Goal: Check status: Check status

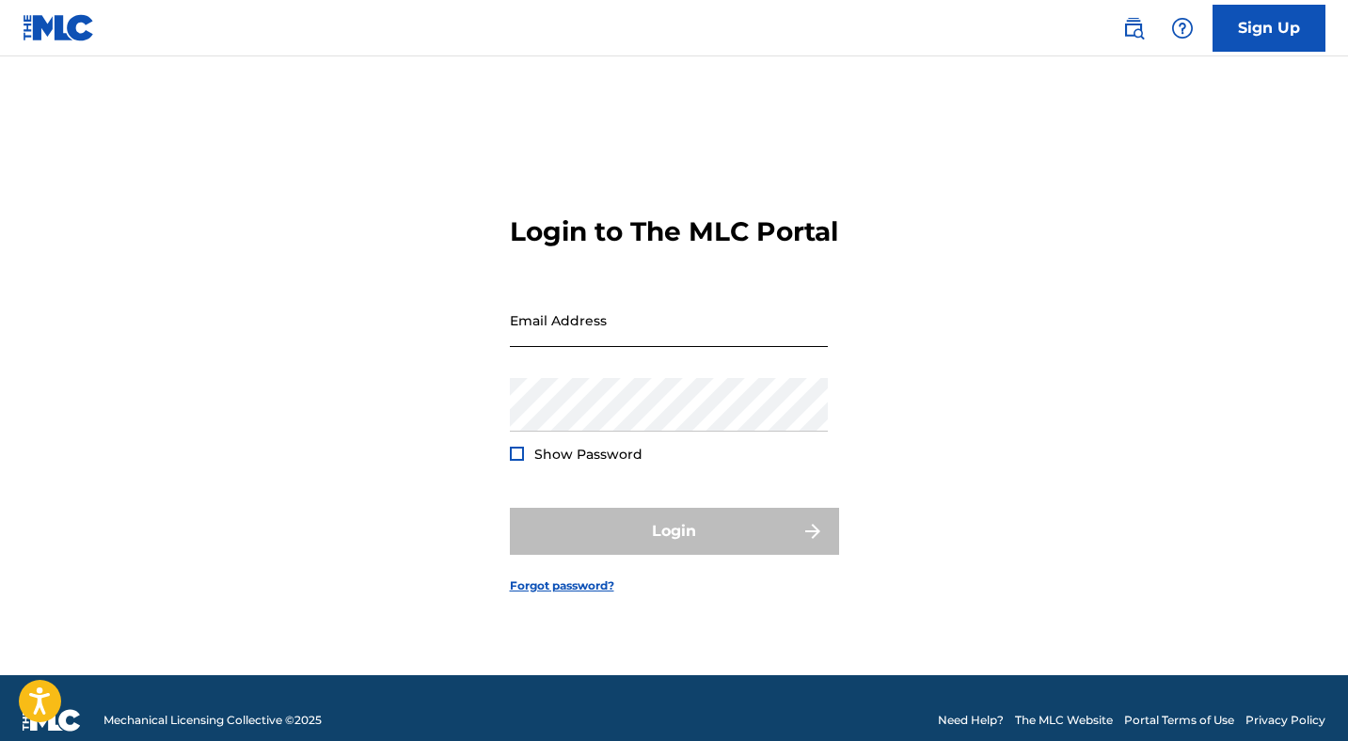
click at [681, 335] on input "Email Address" at bounding box center [669, 321] width 318 height 54
type input "[EMAIL_ADDRESS][DOMAIN_NAME]"
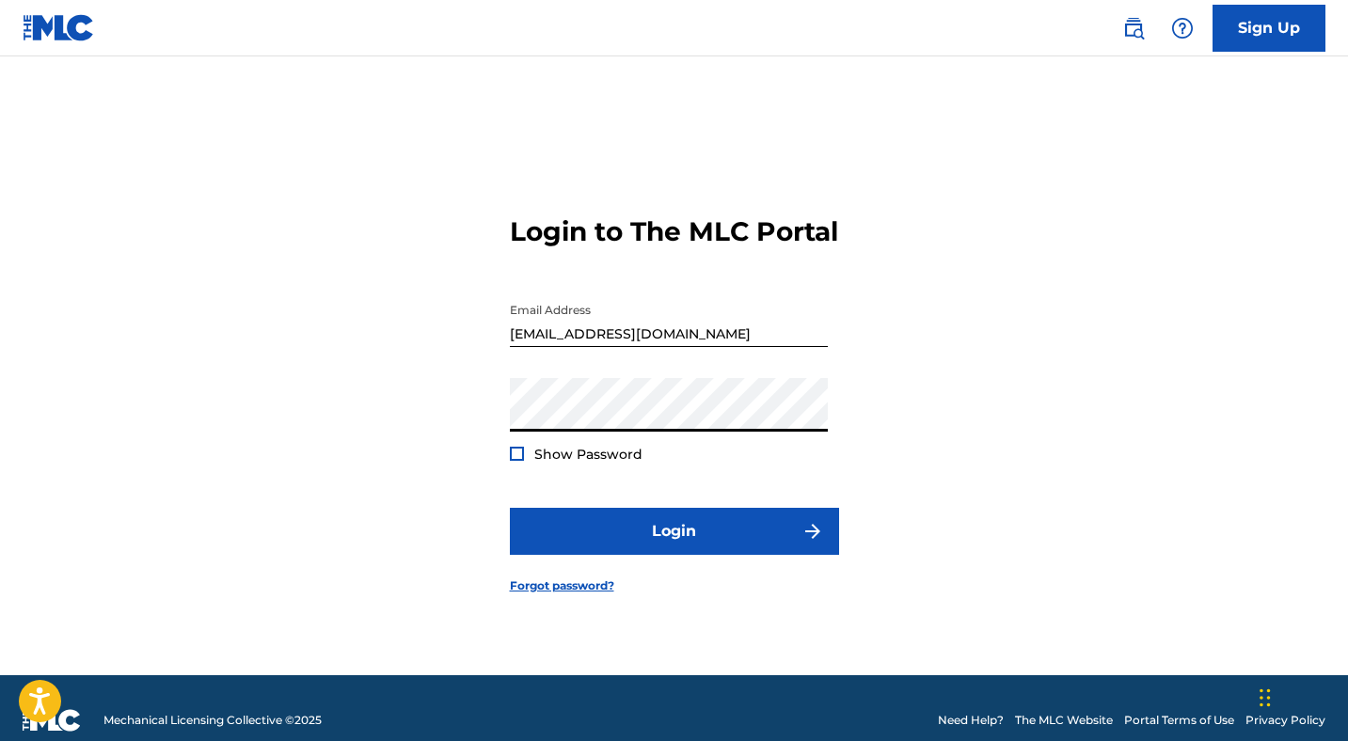
click at [510, 508] on button "Login" at bounding box center [674, 531] width 329 height 47
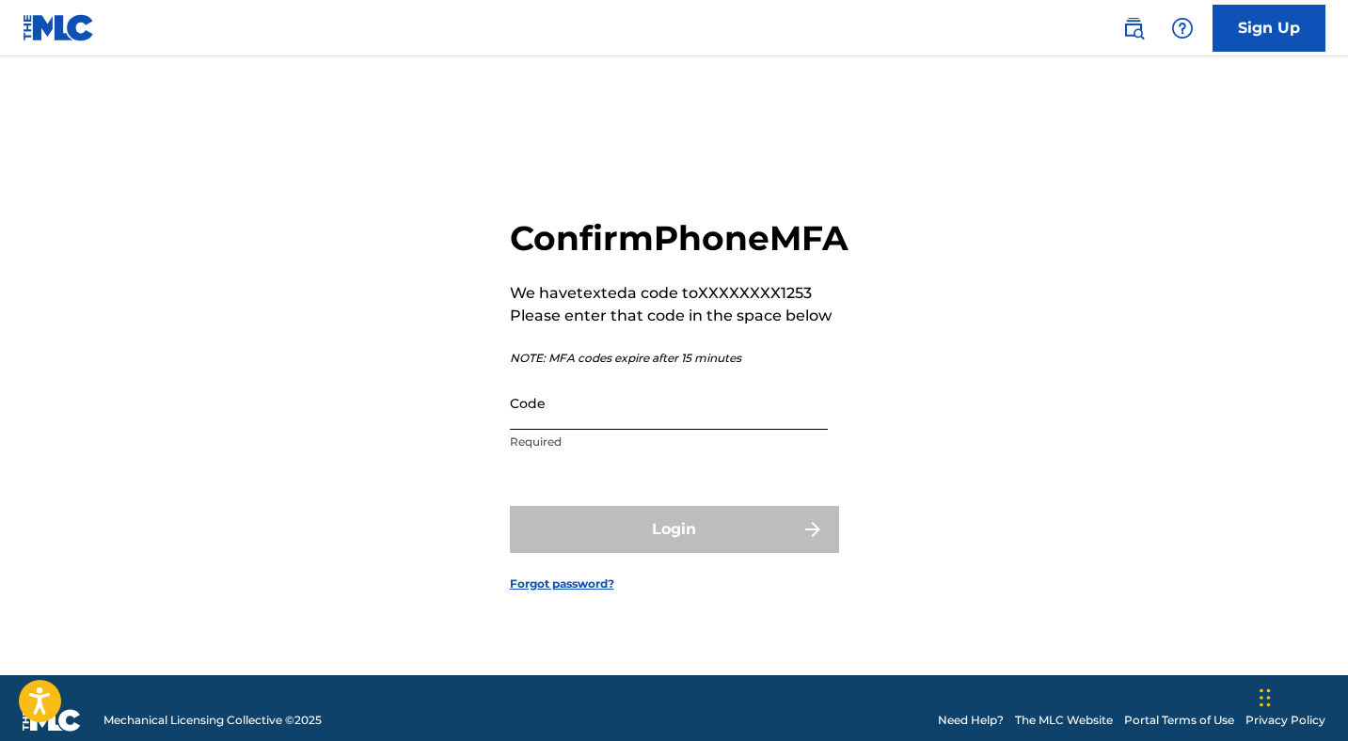
click at [572, 430] on input "Code" at bounding box center [669, 403] width 318 height 54
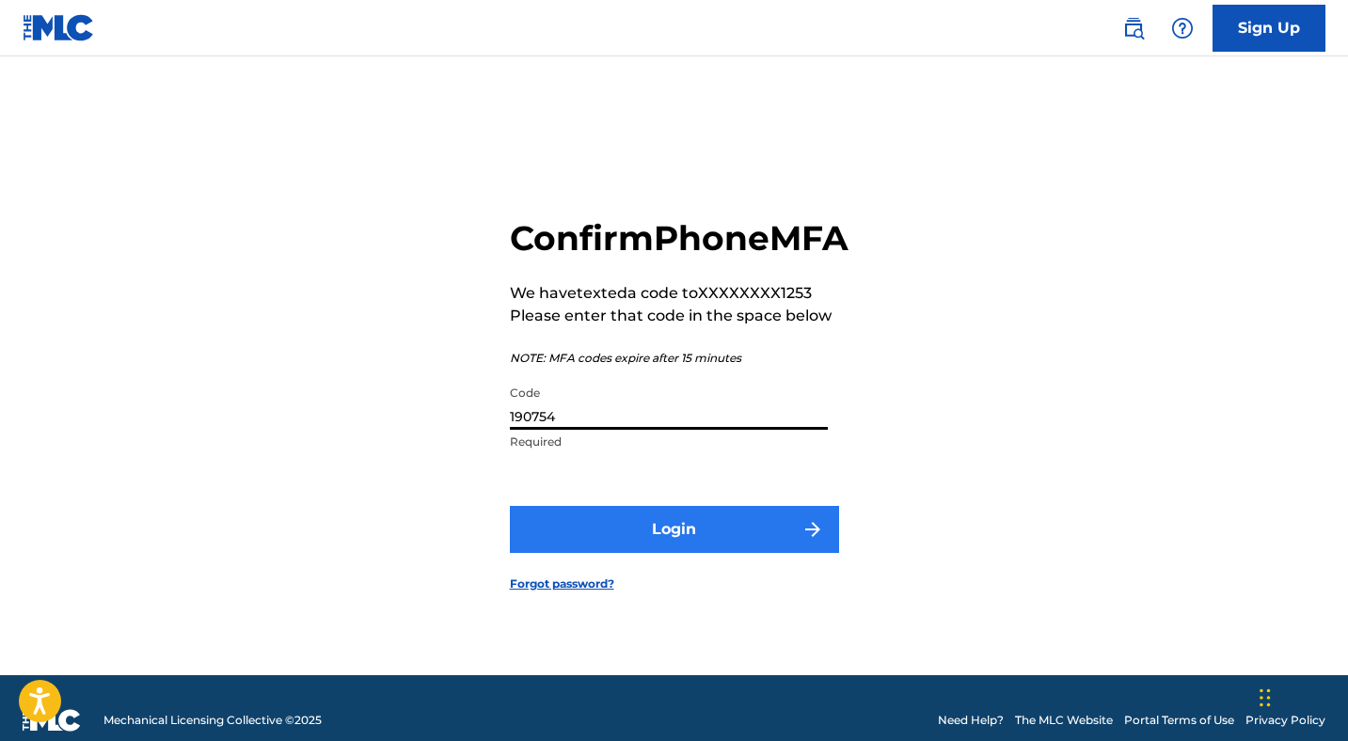
type input "190754"
click at [621, 548] on button "Login" at bounding box center [674, 529] width 329 height 47
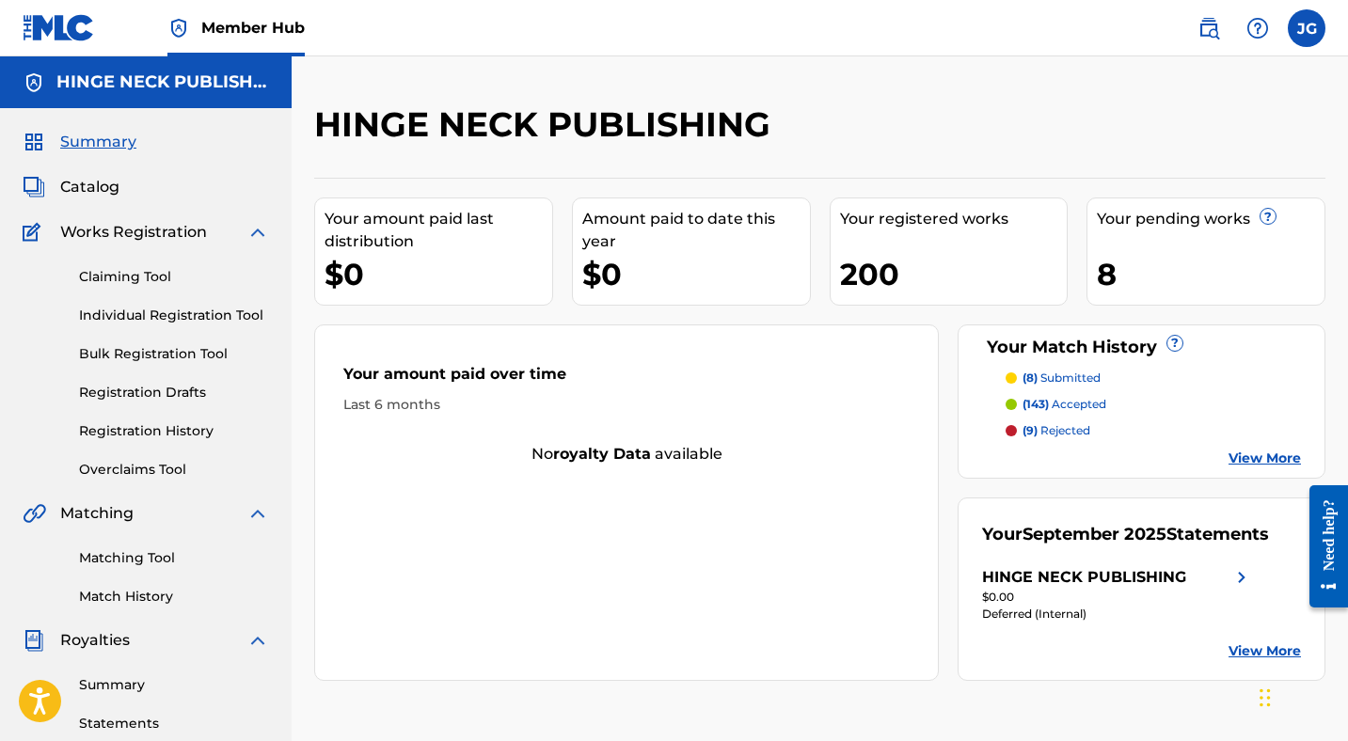
click at [1272, 456] on link "View More" at bounding box center [1265, 459] width 72 height 20
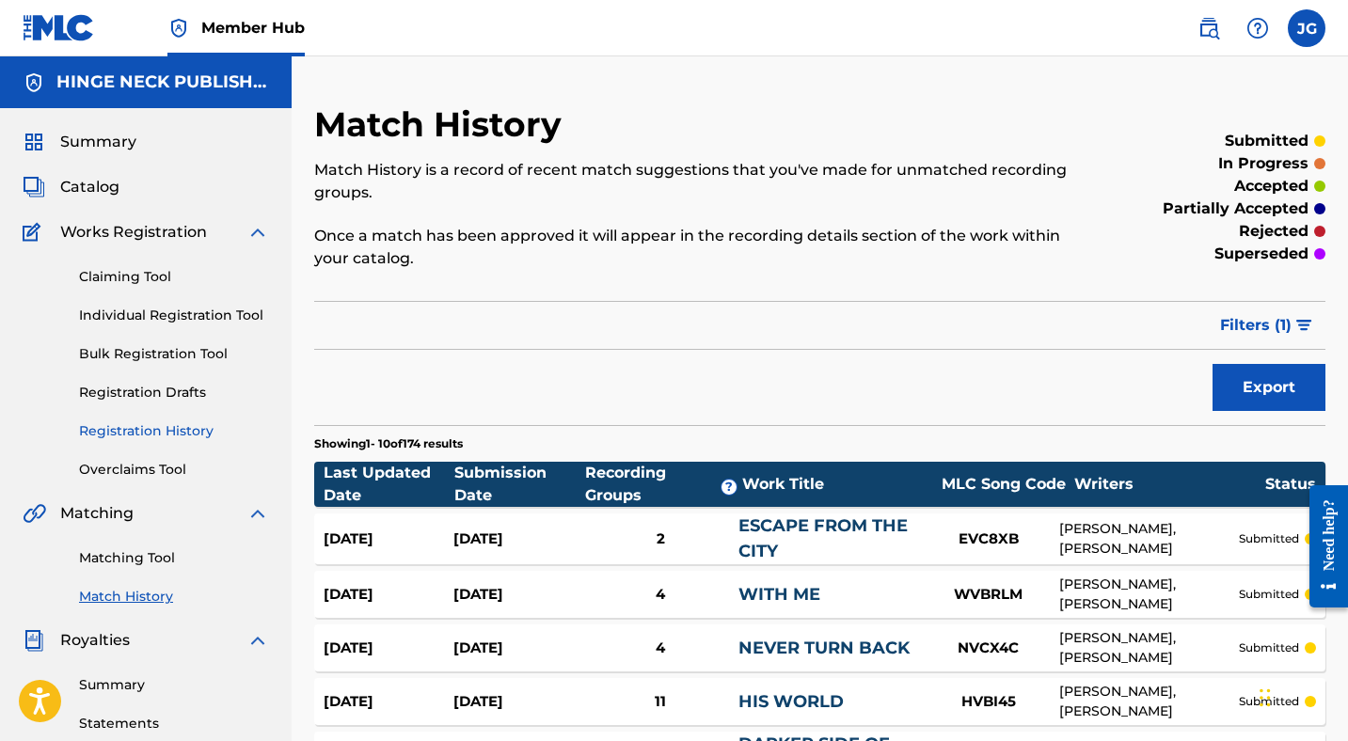
click at [126, 429] on link "Registration History" at bounding box center [174, 432] width 190 height 20
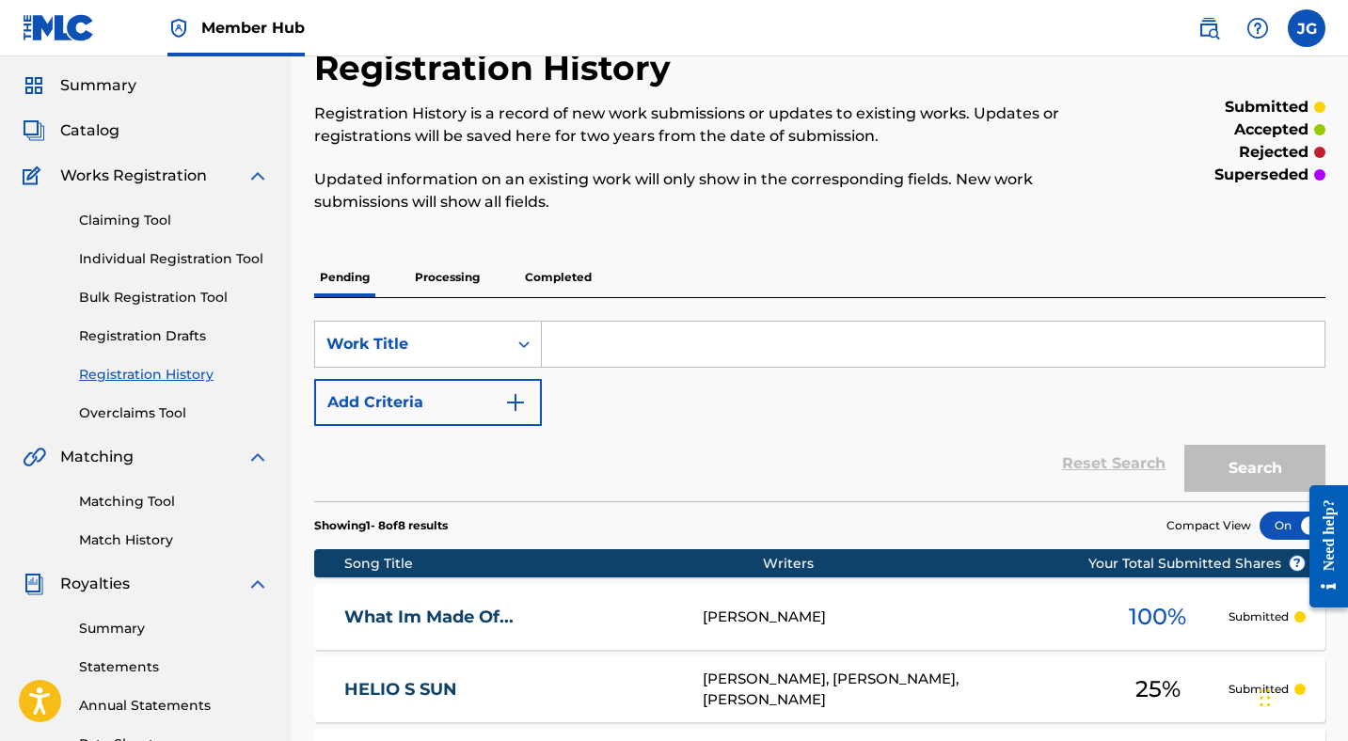
scroll to position [58, 0]
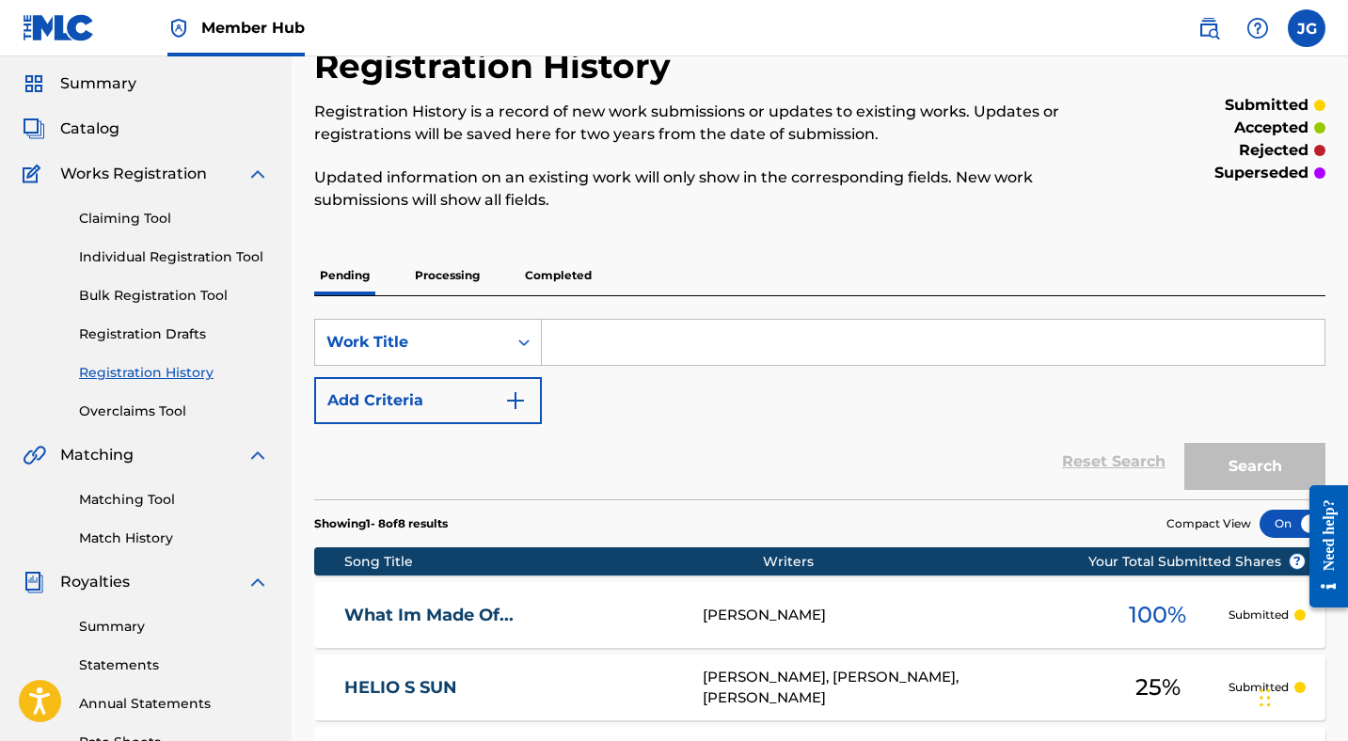
click at [562, 276] on p "Completed" at bounding box center [558, 276] width 78 height 40
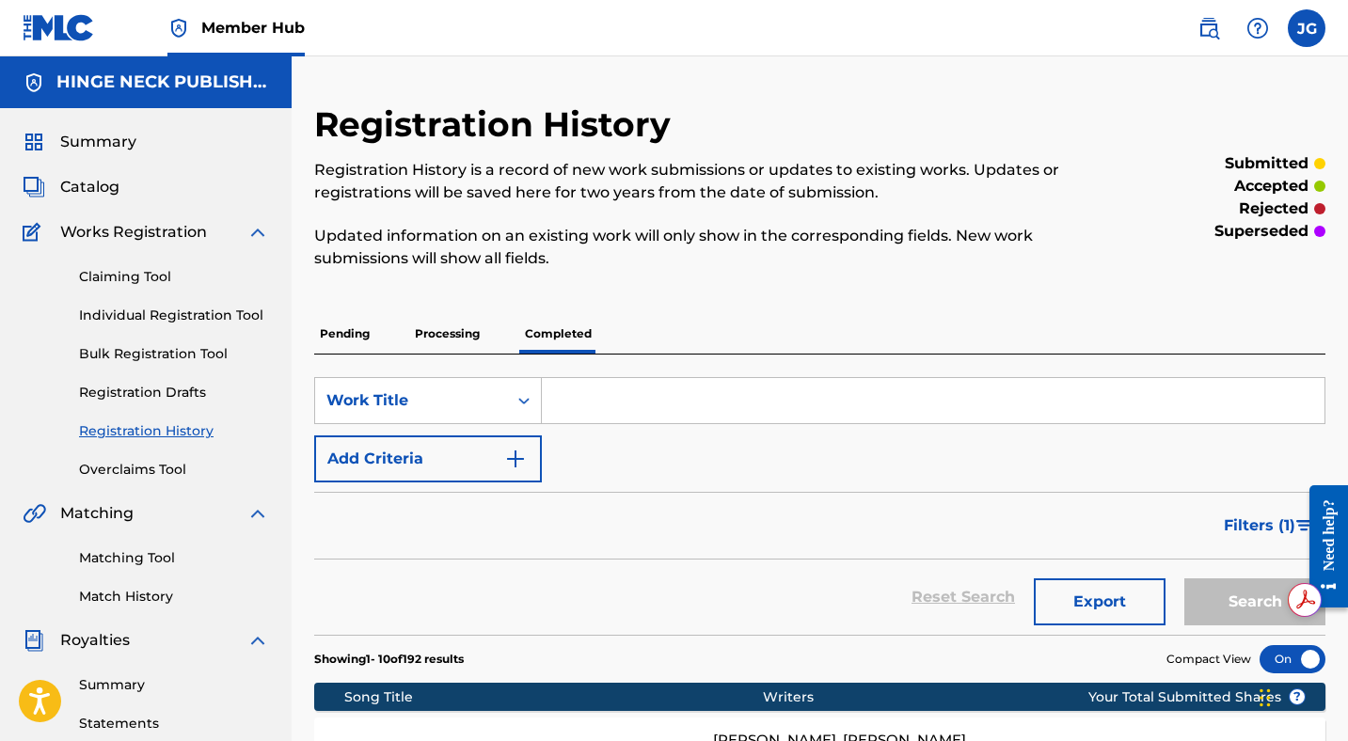
click at [448, 332] on p "Processing" at bounding box center [447, 334] width 76 height 40
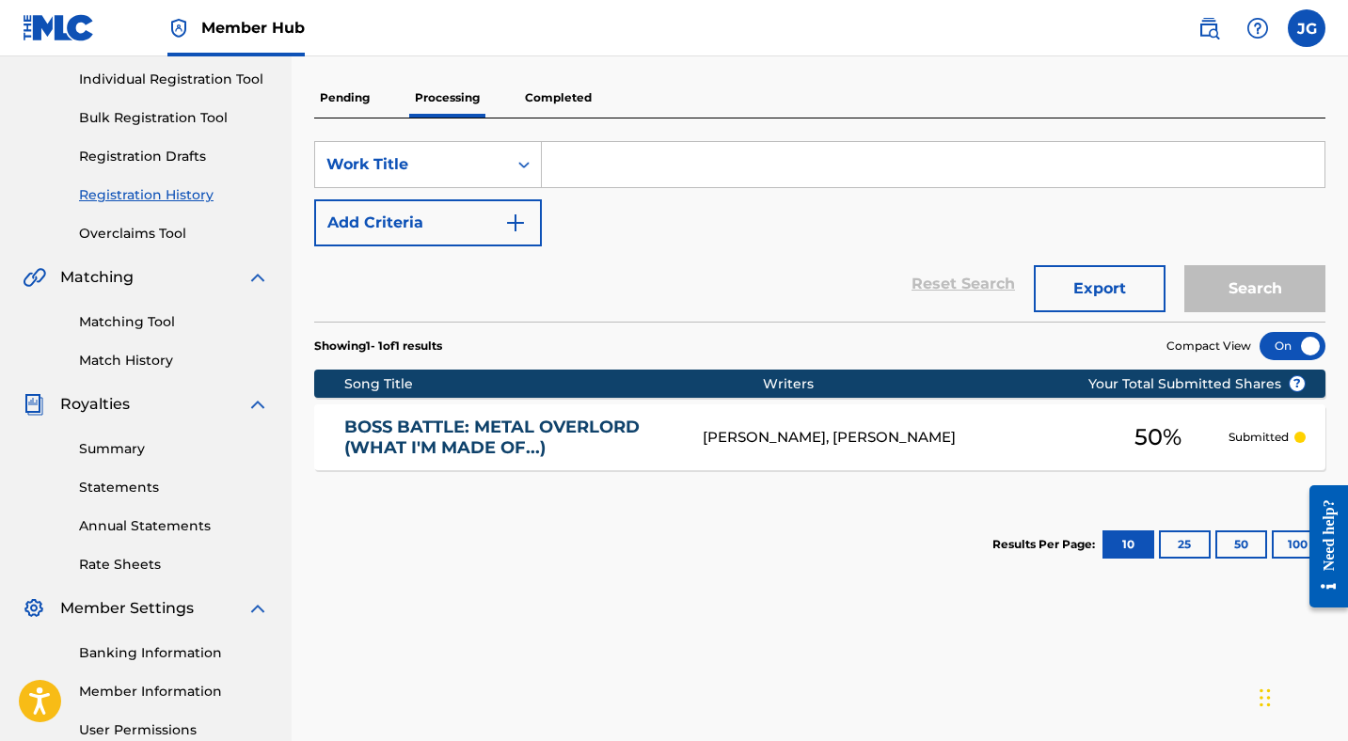
scroll to position [180, 0]
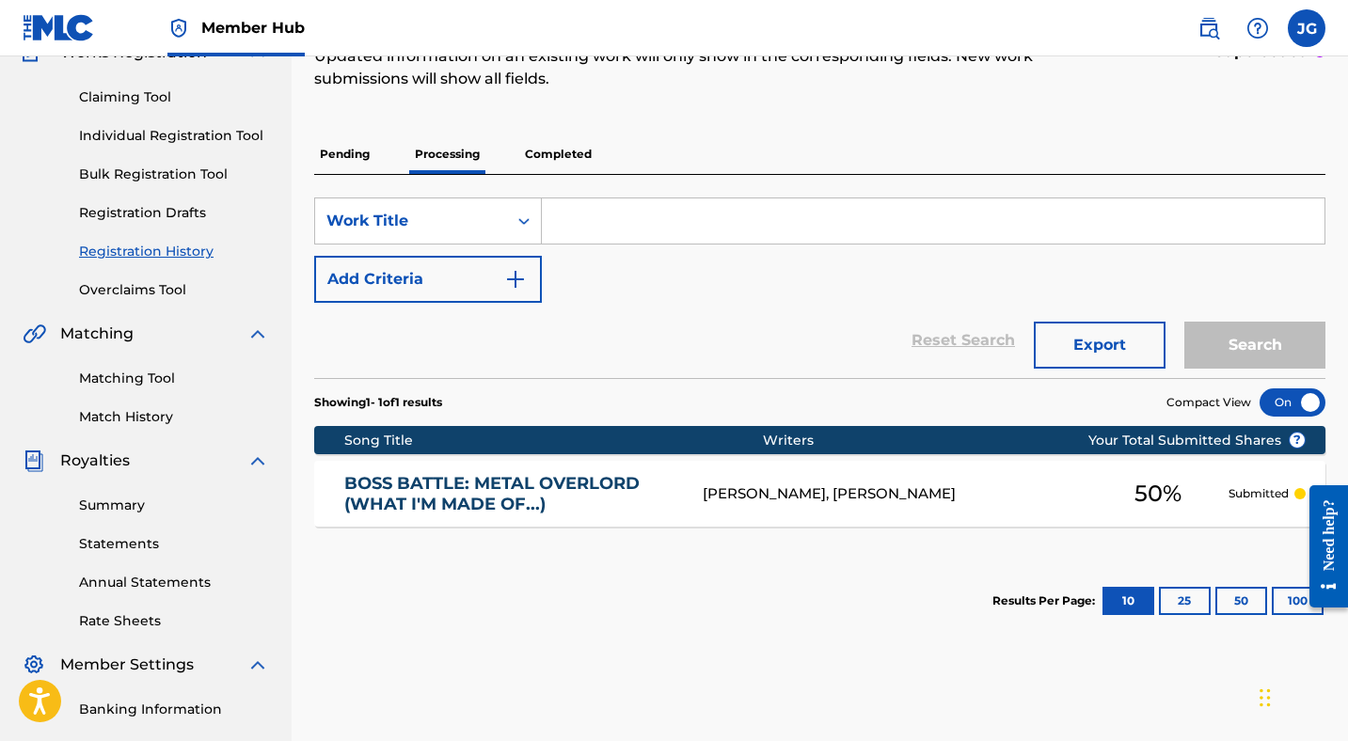
click at [340, 160] on p "Pending" at bounding box center [344, 155] width 61 height 40
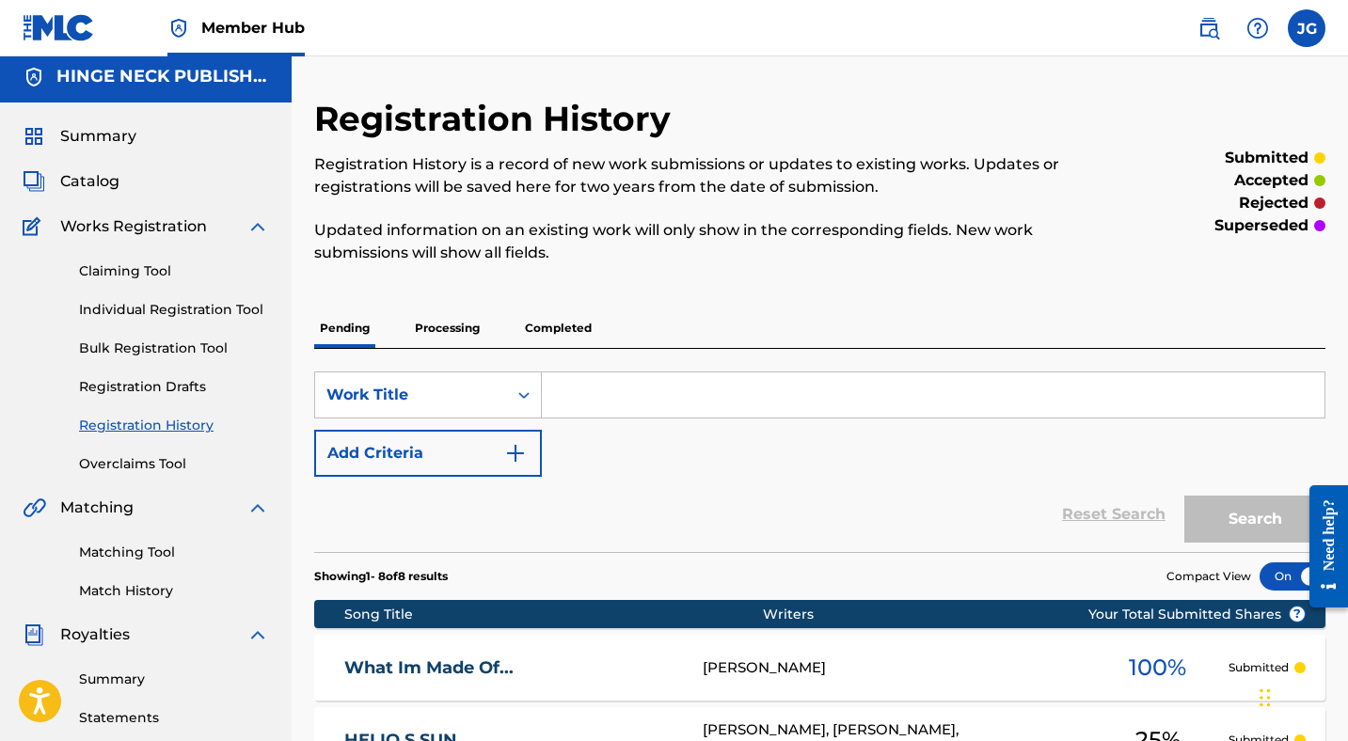
scroll to position [3, 0]
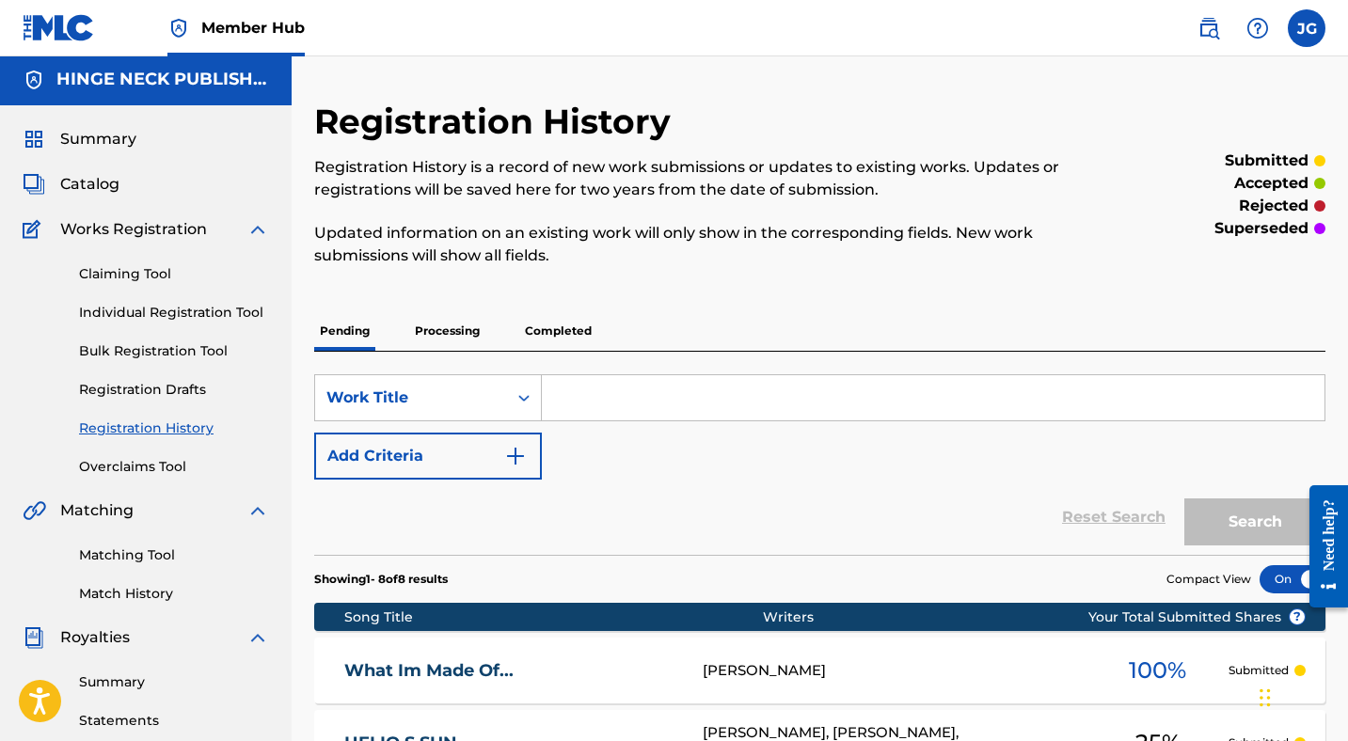
click at [467, 324] on p "Processing" at bounding box center [447, 331] width 76 height 40
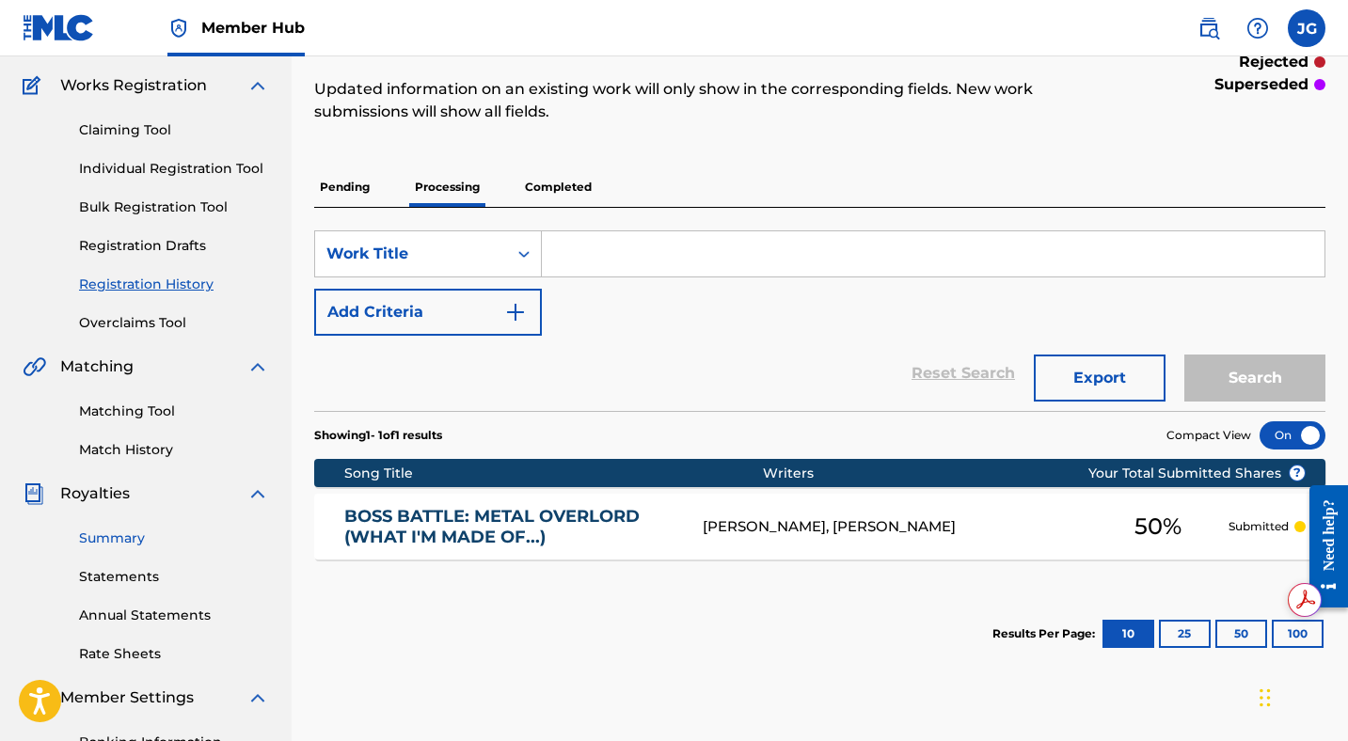
click at [116, 539] on link "Summary" at bounding box center [174, 539] width 190 height 20
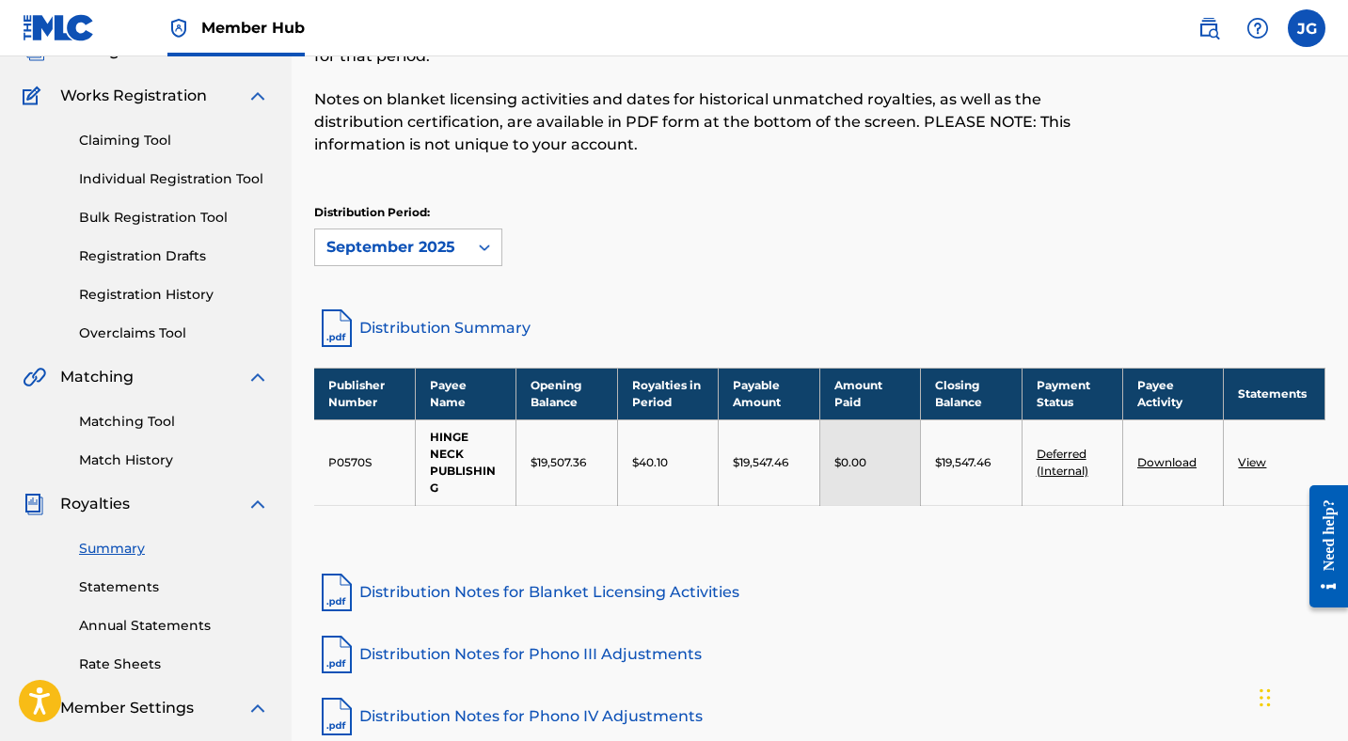
scroll to position [137, 0]
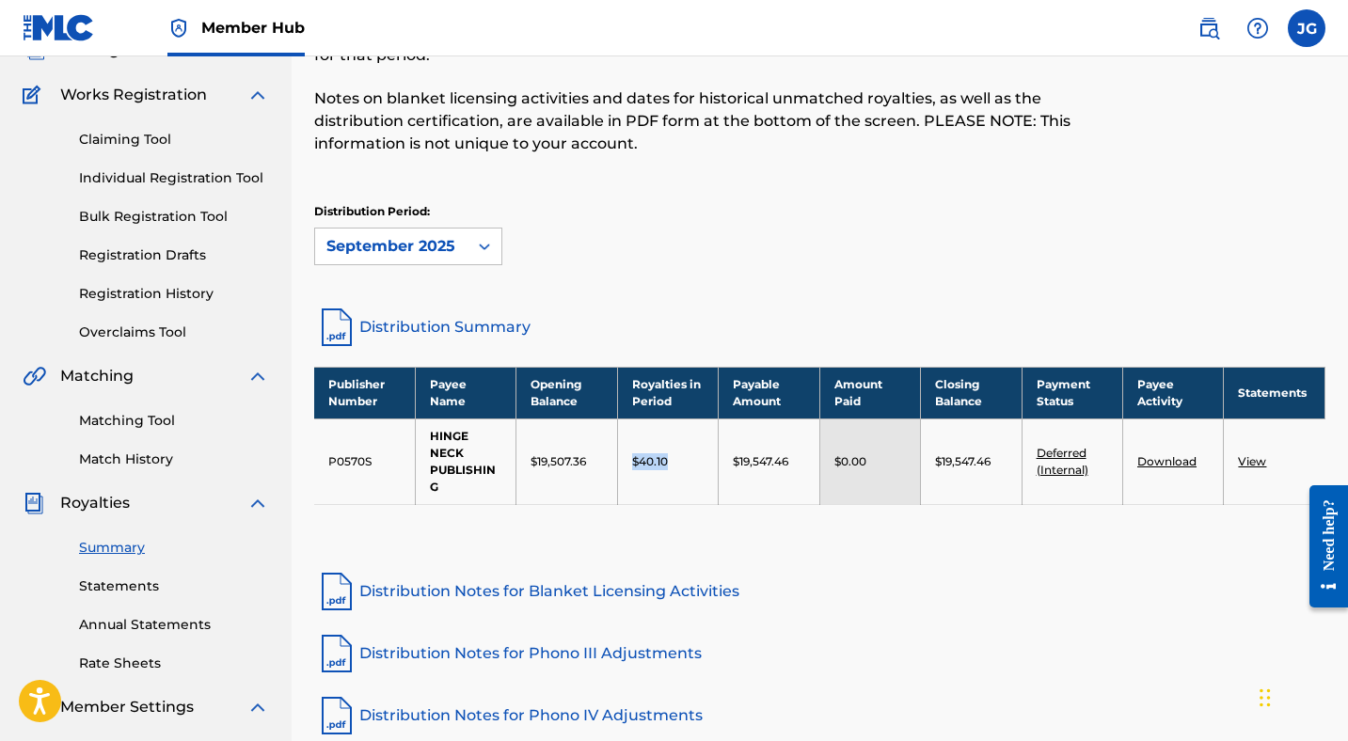
drag, startPoint x: 668, startPoint y: 462, endPoint x: 632, endPoint y: 467, distance: 36.1
click at [632, 467] on div "$40.10" at bounding box center [668, 462] width 72 height 17
click at [1060, 465] on link "Deferred (Internal)" at bounding box center [1063, 461] width 52 height 31
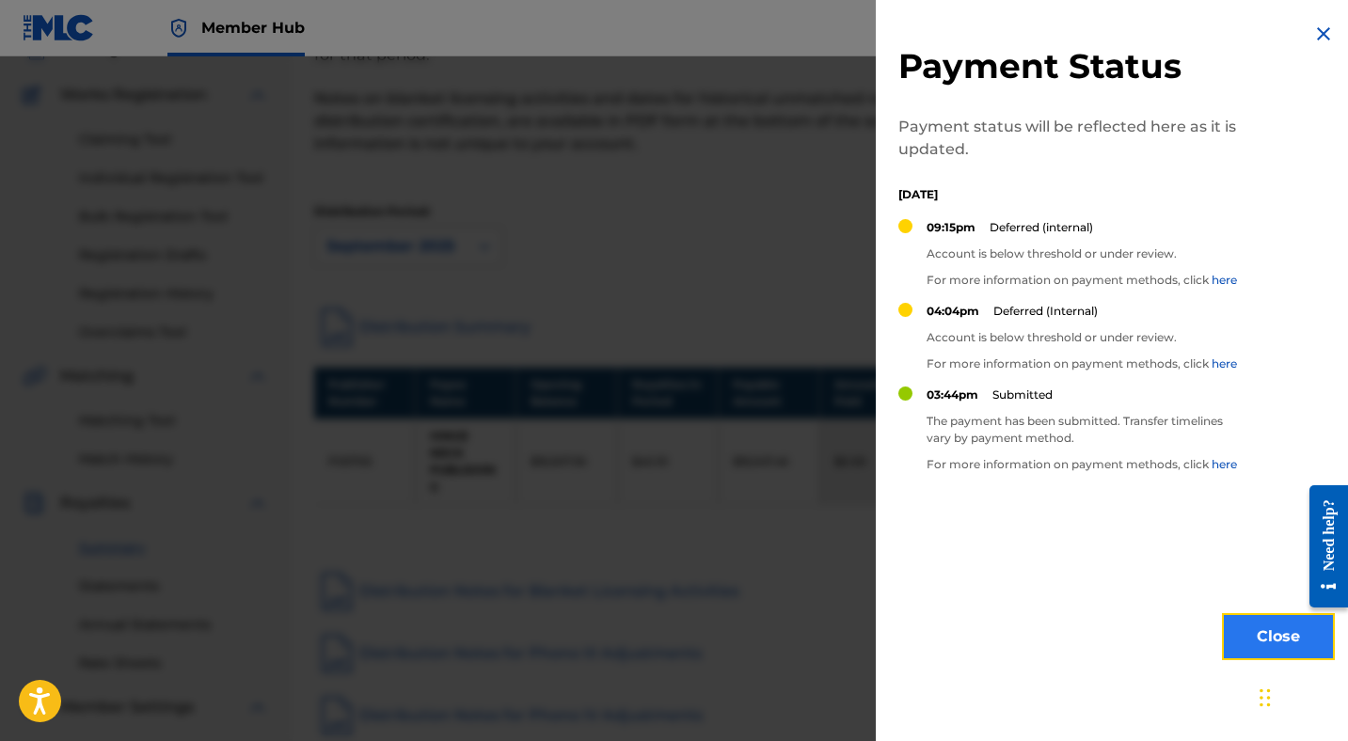
click at [1238, 624] on button "Close" at bounding box center [1278, 637] width 113 height 47
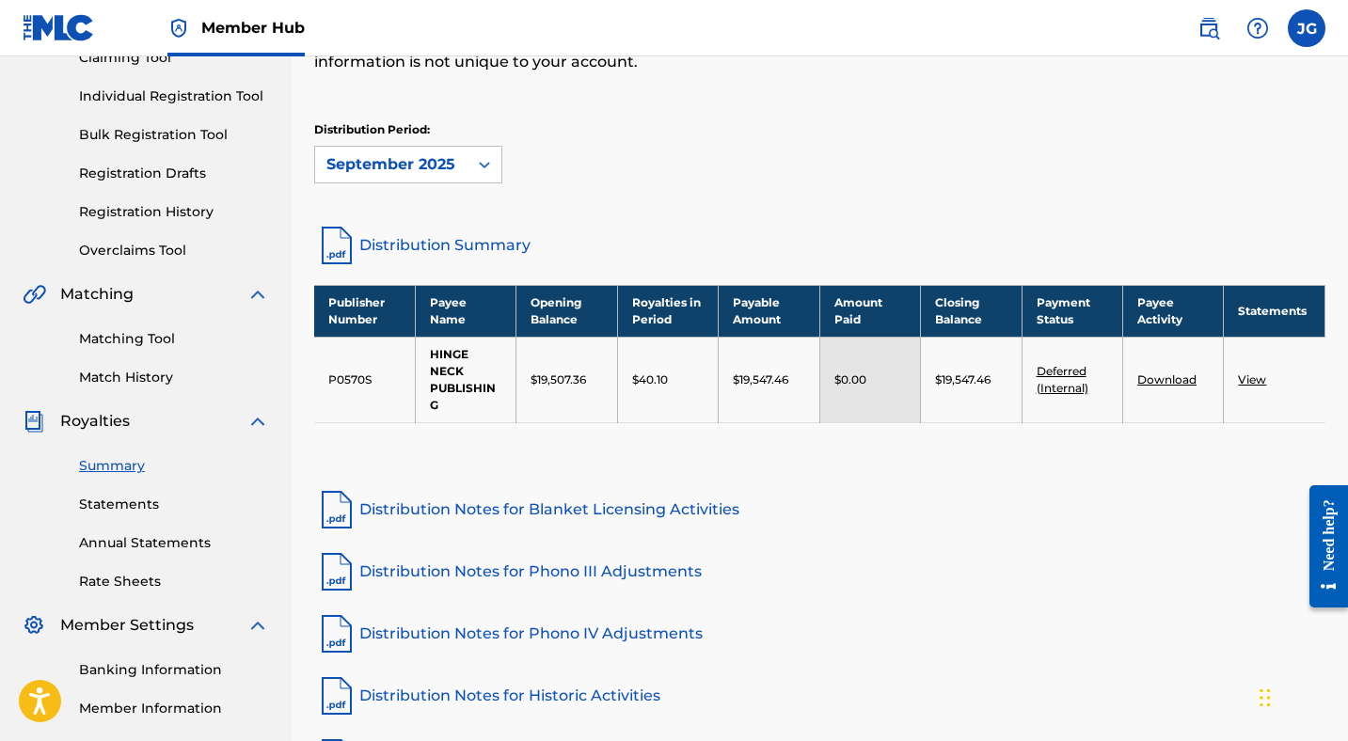
scroll to position [218, 0]
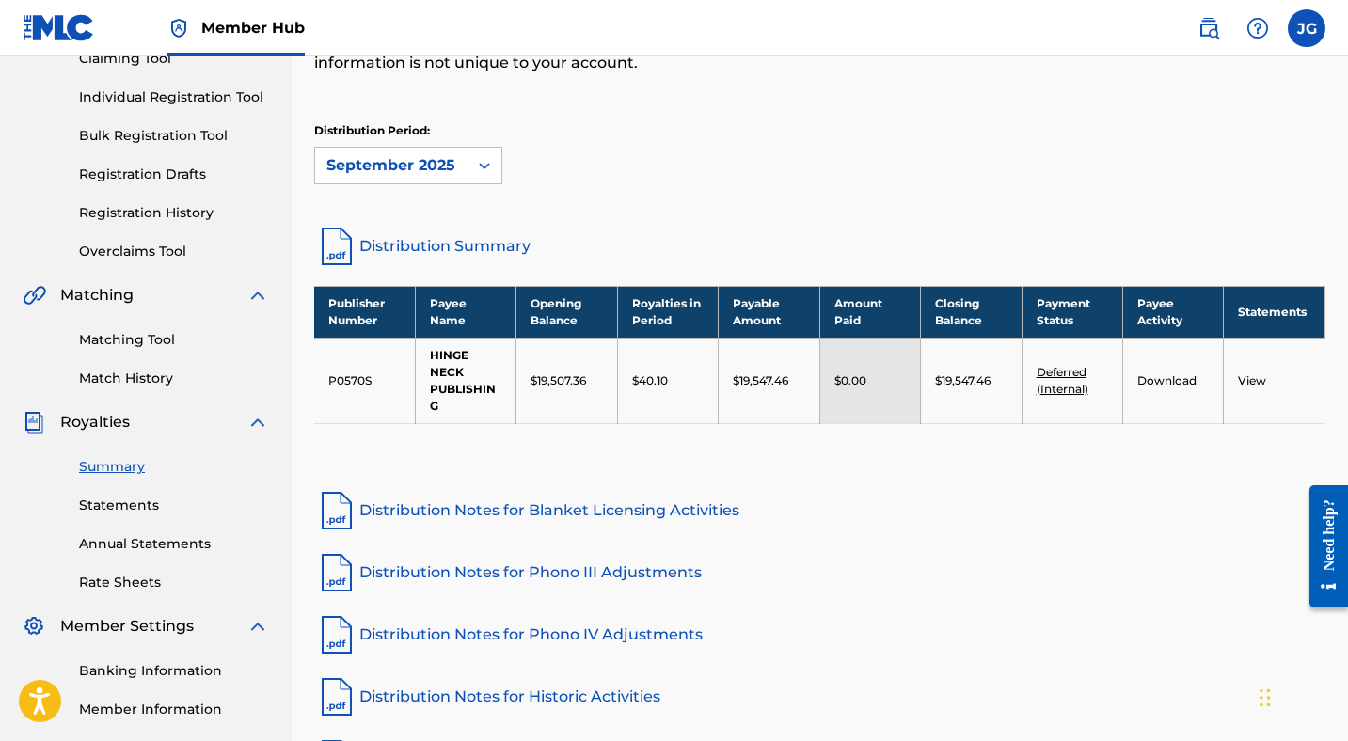
click at [1171, 381] on link "Download" at bounding box center [1167, 381] width 59 height 14
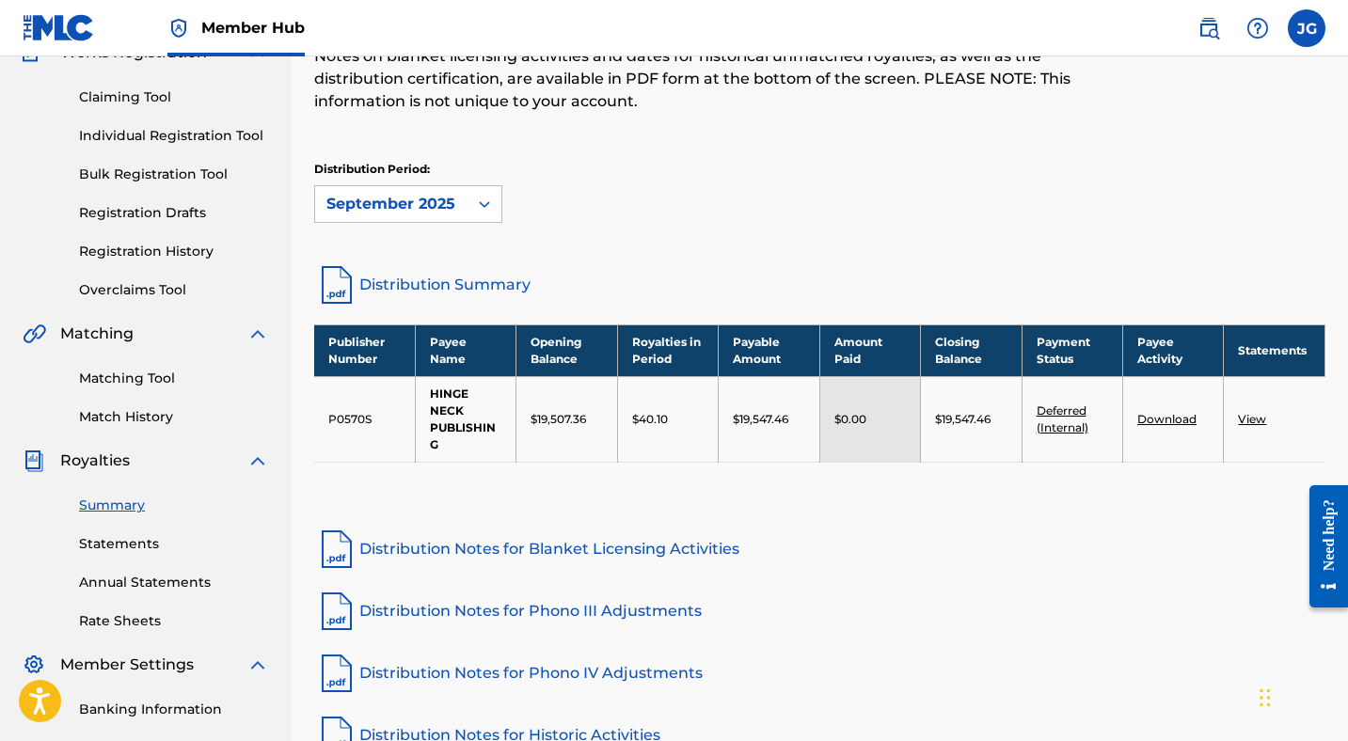
scroll to position [0, 0]
